Goal: Transaction & Acquisition: Subscribe to service/newsletter

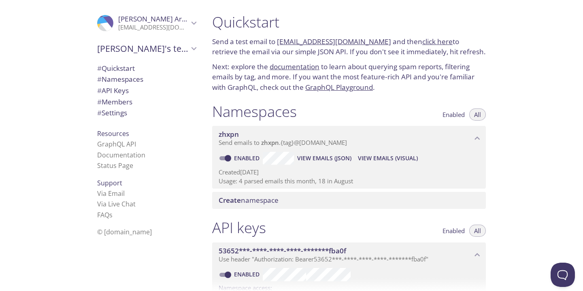
drag, startPoint x: 215, startPoint y: 23, endPoint x: 404, endPoint y: 104, distance: 206.1
click at [404, 104] on div "Quickstart Send a test email to [EMAIL_ADDRESS][DOMAIN_NAME] and then click her…" at bounding box center [352, 145] width 293 height 291
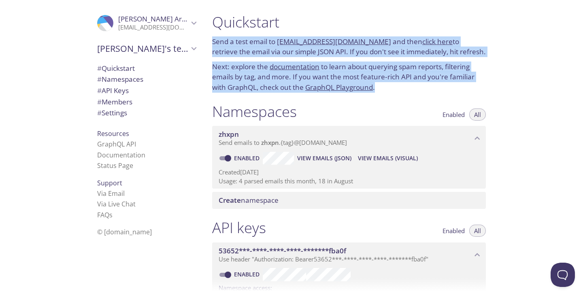
drag, startPoint x: 402, startPoint y: 93, endPoint x: 209, endPoint y: 20, distance: 206.3
click at [209, 19] on div "Quickstart Send a test email to [EMAIL_ADDRESS][DOMAIN_NAME] and then click her…" at bounding box center [349, 52] width 286 height 89
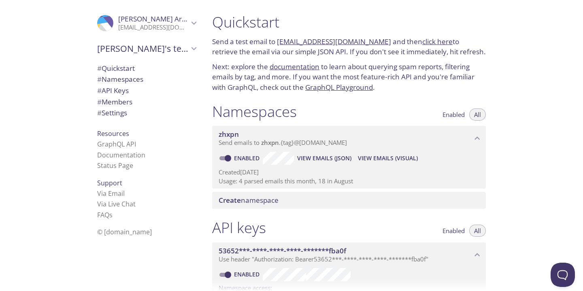
click at [210, 15] on div "Quickstart Send a test email to [EMAIL_ADDRESS][DOMAIN_NAME] and then click her…" at bounding box center [349, 52] width 286 height 89
click at [121, 89] on span "# API Keys" at bounding box center [113, 90] width 32 height 9
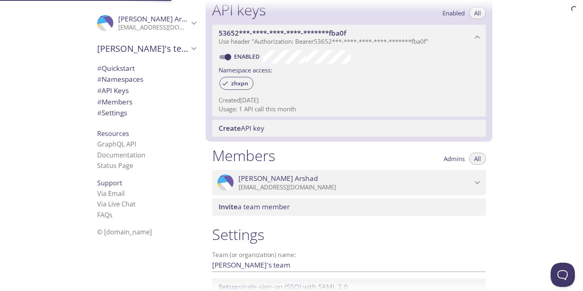
scroll to position [219, 0]
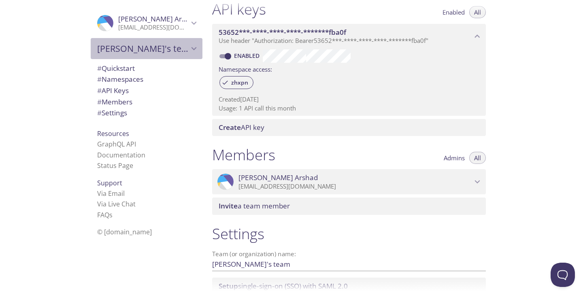
click at [137, 59] on div "[PERSON_NAME]'s team" at bounding box center [147, 48] width 112 height 21
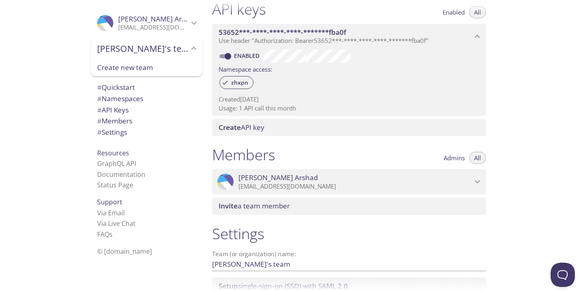
click at [127, 80] on div "# Quickstart # Namespaces # API Keys # Members # Settings" at bounding box center [147, 112] width 112 height 64
click at [120, 85] on span "# Quickstart" at bounding box center [116, 87] width 38 height 9
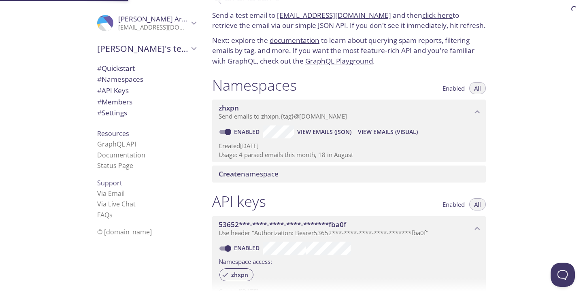
scroll to position [13, 0]
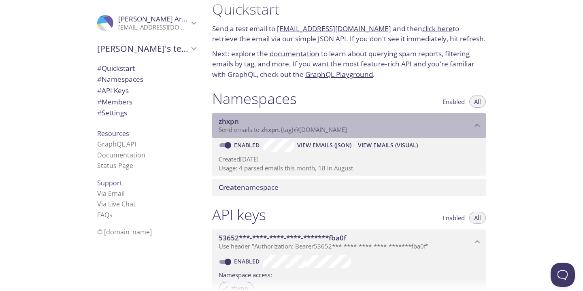
click at [470, 122] on span "zhxpn" at bounding box center [345, 121] width 253 height 9
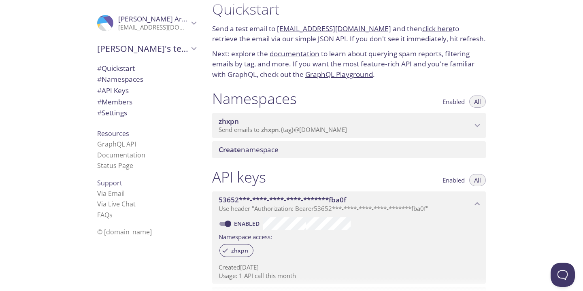
click at [476, 123] on icon "zhxpn namespace" at bounding box center [477, 125] width 11 height 11
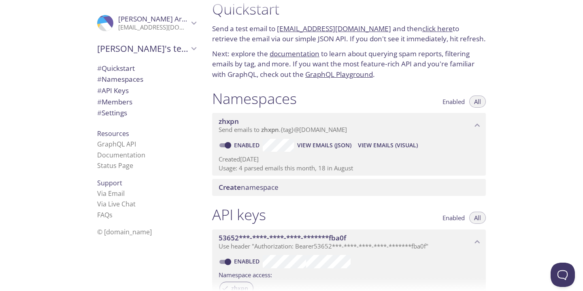
click at [476, 125] on icon "zhxpn namespace" at bounding box center [477, 125] width 5 height 3
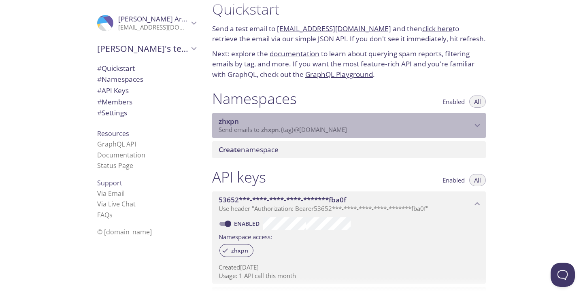
click at [476, 125] on icon "zhxpn namespace" at bounding box center [477, 125] width 5 height 3
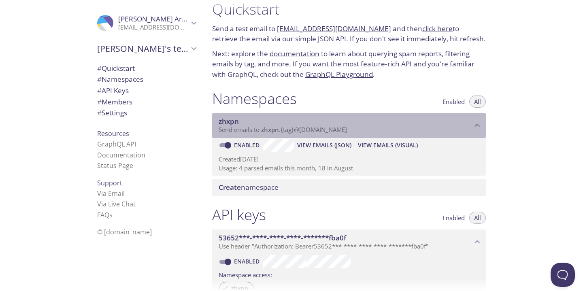
click at [476, 125] on icon "zhxpn namespace" at bounding box center [477, 125] width 11 height 11
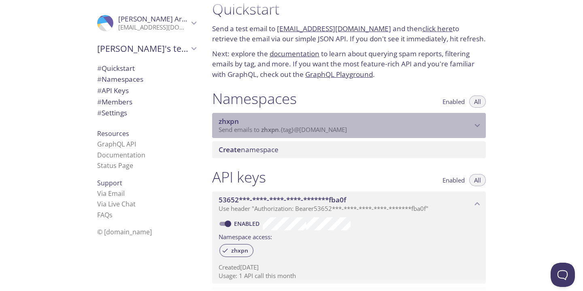
click at [476, 125] on icon "zhxpn namespace" at bounding box center [477, 125] width 5 height 3
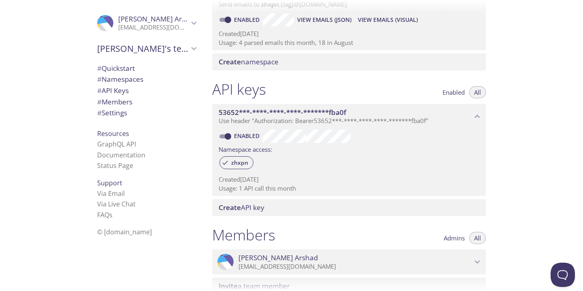
scroll to position [148, 0]
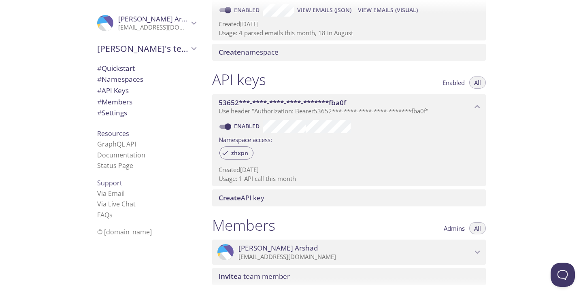
click at [477, 98] on div "53652***-****-****-****-*******fba0f Use header "Authorization: Bearer 53652***…" at bounding box center [349, 106] width 274 height 25
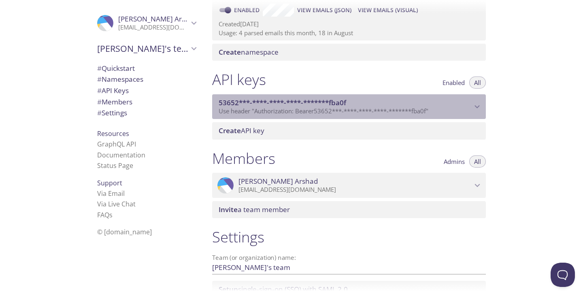
click at [477, 100] on div "53652***-****-****-****-*******fba0f Use header "Authorization: Bearer 53652***…" at bounding box center [349, 106] width 274 height 25
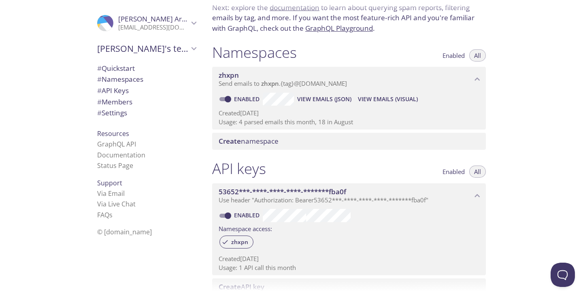
scroll to position [59, 0]
click at [171, 26] on p "[EMAIL_ADDRESS][DOMAIN_NAME]" at bounding box center [153, 27] width 70 height 8
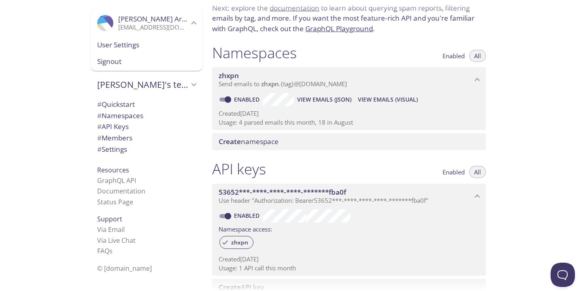
click at [135, 43] on span "User Settings" at bounding box center [146, 45] width 99 height 11
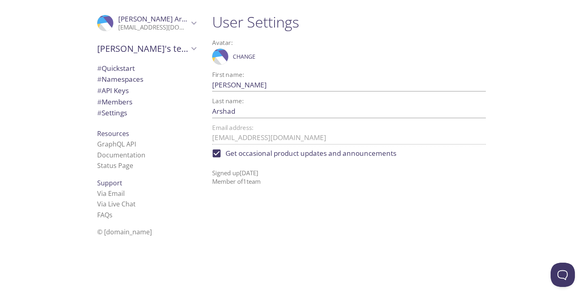
click at [123, 111] on span "# Settings" at bounding box center [112, 112] width 30 height 9
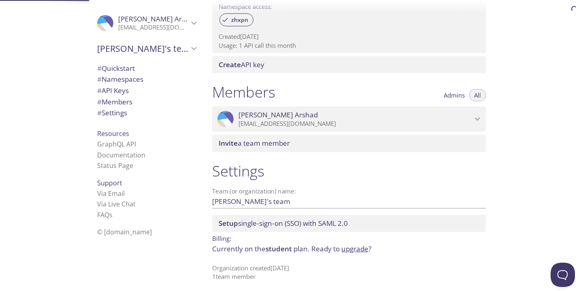
scroll to position [284, 0]
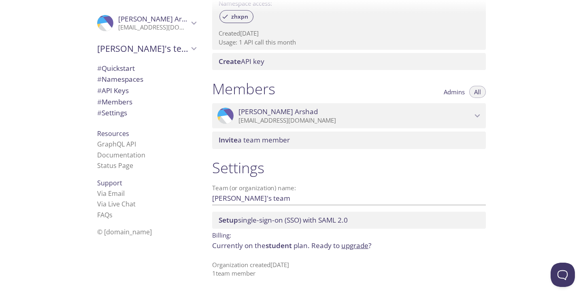
click at [363, 242] on link "upgrade" at bounding box center [354, 245] width 27 height 9
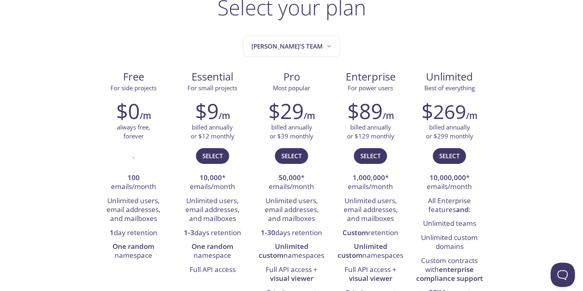
scroll to position [51, 0]
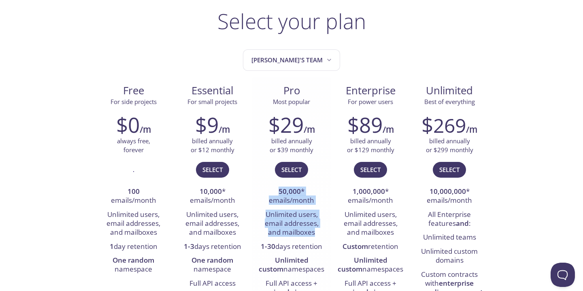
drag, startPoint x: 274, startPoint y: 194, endPoint x: 322, endPoint y: 239, distance: 65.3
click at [322, 239] on ul "50,000 * emails/month Unlimited users, email addresses, and mailboxes 1-30 days…" at bounding box center [291, 249] width 67 height 129
click at [322, 239] on li "Unlimited users, email addresses, and mailboxes" at bounding box center [291, 224] width 67 height 32
drag, startPoint x: 322, startPoint y: 239, endPoint x: 261, endPoint y: 216, distance: 64.9
click at [261, 216] on li "Unlimited users, email addresses, and mailboxes" at bounding box center [291, 224] width 67 height 32
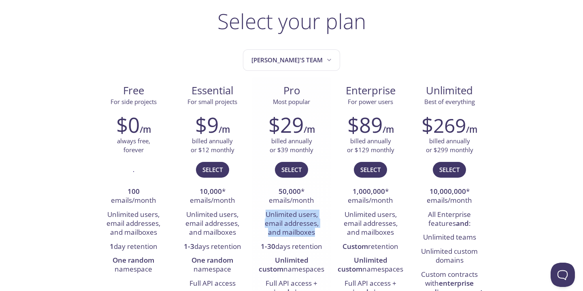
click at [261, 216] on li "Unlimited users, email addresses, and mailboxes" at bounding box center [291, 224] width 67 height 32
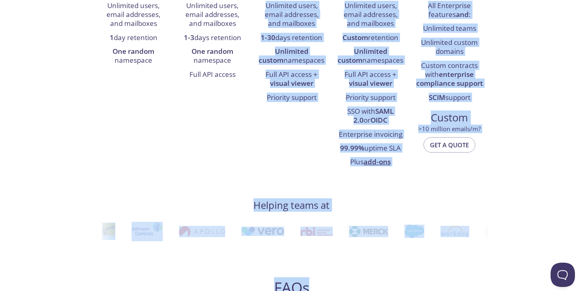
scroll to position [310, 0]
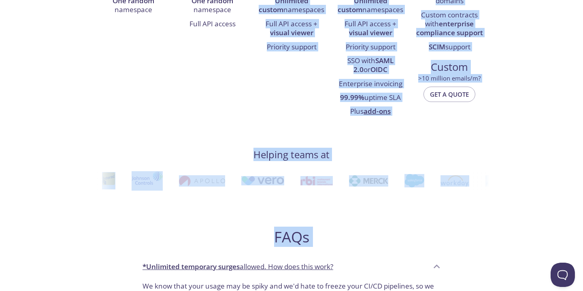
drag, startPoint x: 263, startPoint y: 215, endPoint x: 317, endPoint y: 113, distance: 115.7
click at [317, 133] on div "Select your plan [PERSON_NAME]'s team Free For side projects $0 /m always free,…" at bounding box center [291, 180] width 395 height 861
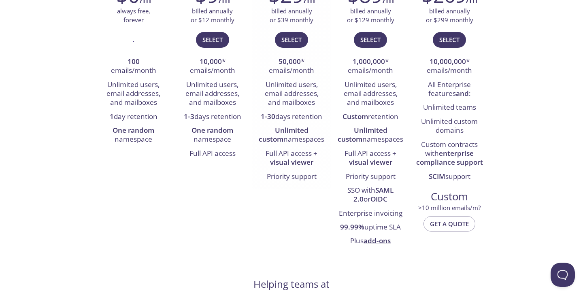
scroll to position [101, 0]
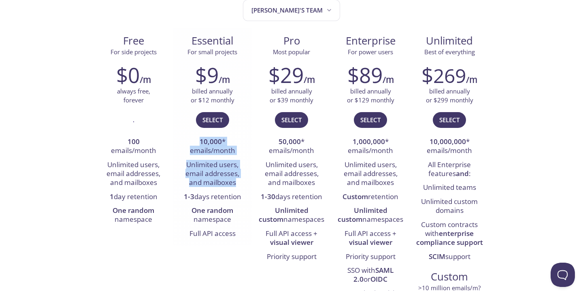
drag, startPoint x: 199, startPoint y: 143, endPoint x: 239, endPoint y: 183, distance: 56.4
click at [239, 183] on ul "10,000 * emails/month Unlimited users, email addresses, and mailboxes 1-3 days …" at bounding box center [212, 188] width 67 height 106
click at [239, 183] on li "Unlimited users, email addresses, and mailboxes" at bounding box center [212, 174] width 67 height 32
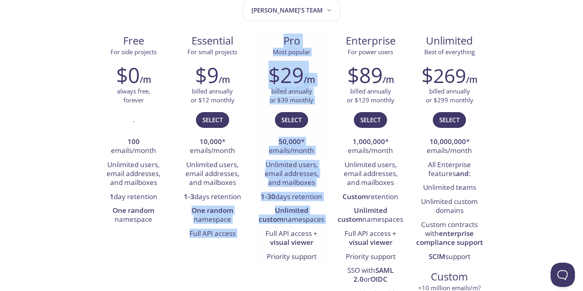
drag, startPoint x: 192, startPoint y: 209, endPoint x: 257, endPoint y: 235, distance: 69.7
click at [257, 235] on div "Free For side projects $0 /m always free, forever . 100 emails/month Unlimited …" at bounding box center [291, 181] width 395 height 306
click at [230, 231] on li "Full API access" at bounding box center [212, 234] width 67 height 14
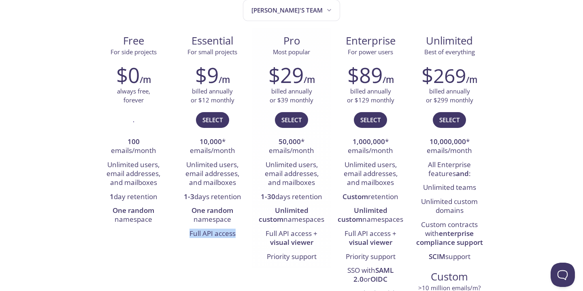
drag, startPoint x: 244, startPoint y: 237, endPoint x: 273, endPoint y: 236, distance: 29.2
click at [207, 236] on li "Full API access" at bounding box center [212, 234] width 67 height 14
click at [280, 237] on li "Full API access + visual viewer" at bounding box center [291, 238] width 67 height 23
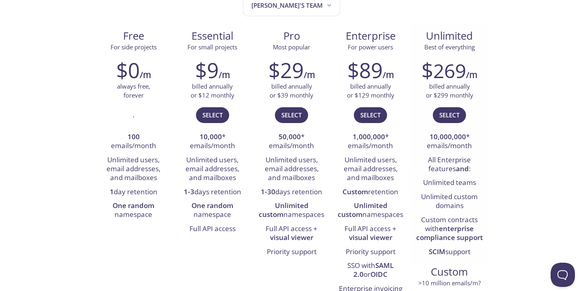
scroll to position [104, 0]
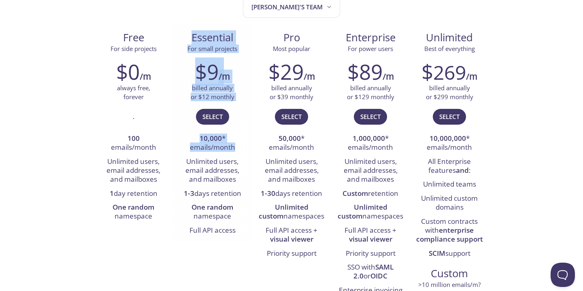
drag, startPoint x: 191, startPoint y: 40, endPoint x: 242, endPoint y: 146, distance: 117.5
click at [242, 146] on div "Essential For small projects $9 /m billed annually or $12 monthly Select 10,000…" at bounding box center [212, 133] width 79 height 219
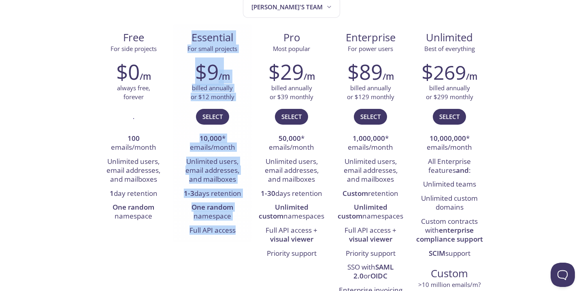
drag, startPoint x: 236, startPoint y: 230, endPoint x: 187, endPoint y: 28, distance: 207.9
click at [187, 28] on div "Essential For small projects $9 /m billed annually or $12 monthly Select 10,000…" at bounding box center [212, 133] width 79 height 219
click at [187, 28] on div "Essential For small projects" at bounding box center [212, 39] width 79 height 30
drag, startPoint x: 187, startPoint y: 29, endPoint x: 219, endPoint y: 187, distance: 161.5
click at [219, 187] on div "Essential For small projects $9 /m billed annually or $12 monthly Select 10,000…" at bounding box center [212, 133] width 79 height 219
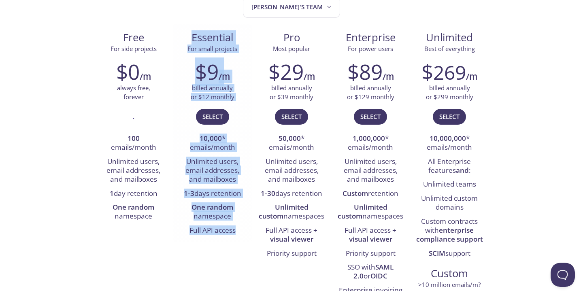
drag, startPoint x: 237, startPoint y: 232, endPoint x: 209, endPoint y: 24, distance: 210.3
click at [209, 25] on div "Essential For small projects $9 /m billed annually or $12 monthly Select 10,000…" at bounding box center [212, 133] width 79 height 219
click at [194, 26] on div "Essential For small projects" at bounding box center [212, 39] width 79 height 30
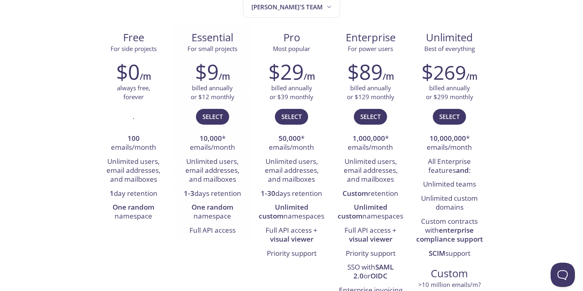
click at [194, 30] on div "Essential For small projects" at bounding box center [212, 39] width 79 height 30
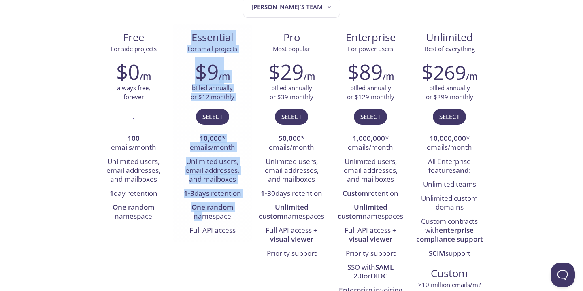
drag, startPoint x: 193, startPoint y: 34, endPoint x: 204, endPoint y: 212, distance: 177.6
click at [204, 213] on div "Essential For small projects $9 /m billed annually or $12 monthly Select 10,000…" at bounding box center [212, 133] width 79 height 219
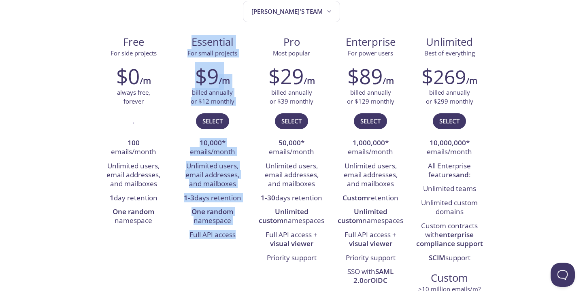
scroll to position [93, 0]
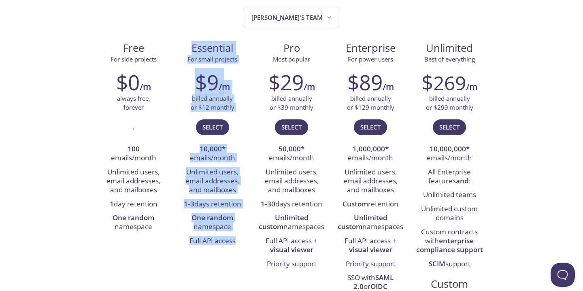
drag, startPoint x: 239, startPoint y: 229, endPoint x: 188, endPoint y: 53, distance: 184.0
click at [188, 53] on div "Essential For small projects $9 /m billed annually or $12 monthly Select 10,000…" at bounding box center [212, 144] width 79 height 219
click at [188, 53] on span "Essential" at bounding box center [212, 48] width 66 height 14
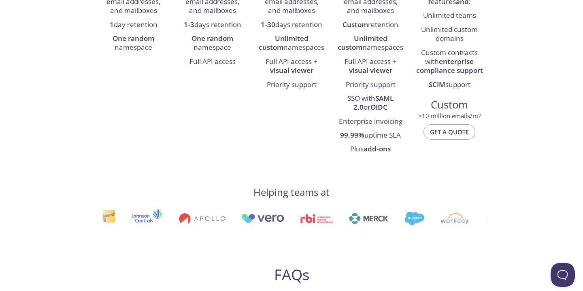
scroll to position [274, 0]
